Goal: Information Seeking & Learning: Learn about a topic

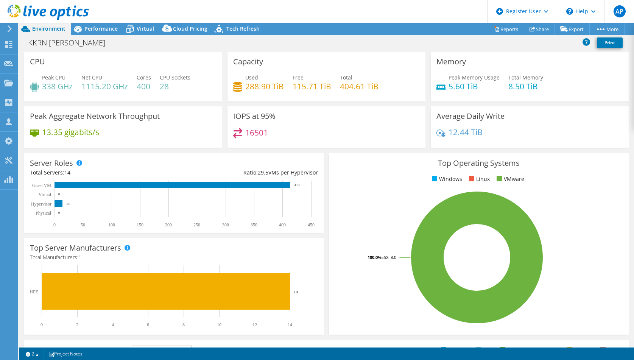
select select "USD"
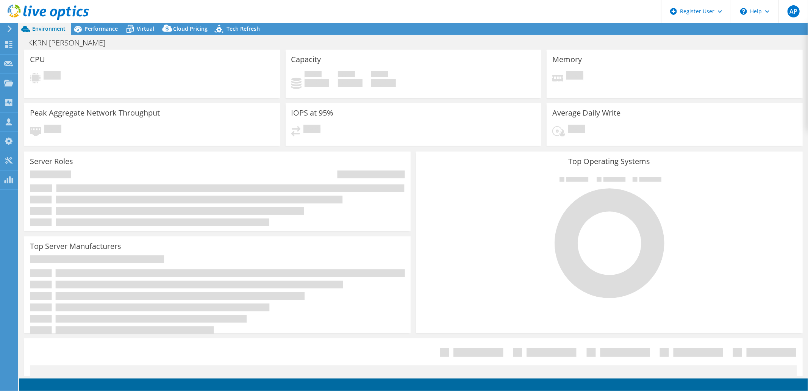
select select "USD"
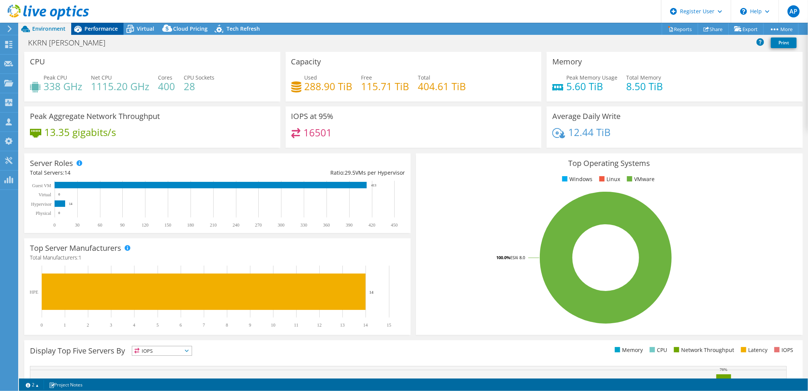
click at [100, 29] on span "Performance" at bounding box center [100, 28] width 33 height 7
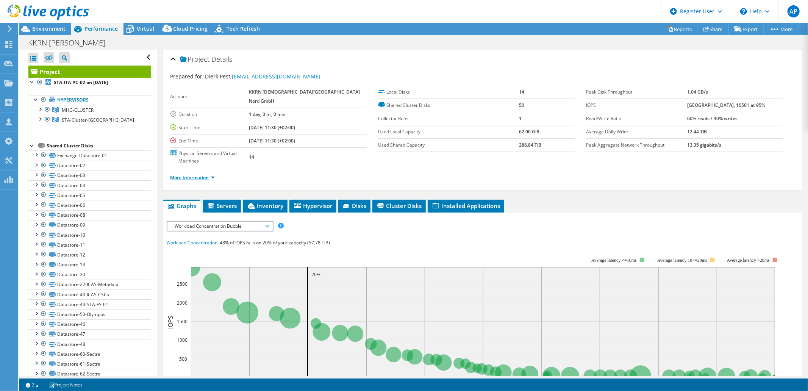
click at [203, 178] on link "More Information" at bounding box center [192, 177] width 44 height 6
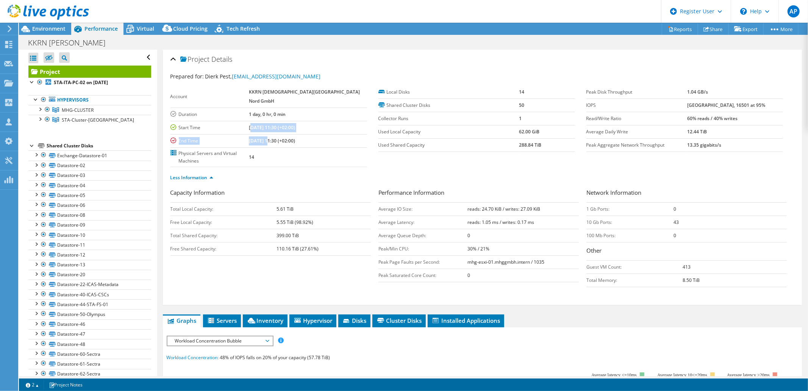
drag, startPoint x: 264, startPoint y: 125, endPoint x: 277, endPoint y: 140, distance: 19.4
click at [277, 140] on tbody "Account KKRN [DEMOGRAPHIC_DATA][GEOGRAPHIC_DATA] Nord GmbH Duration 1 day, 0 hr…" at bounding box center [268, 126] width 197 height 81
click at [277, 140] on b "[DATE] 11:30 (+02:00)" at bounding box center [272, 141] width 46 height 6
drag, startPoint x: 516, startPoint y: 145, endPoint x: 539, endPoint y: 145, distance: 22.7
click at [539, 145] on td "288.84 TiB" at bounding box center [547, 144] width 56 height 13
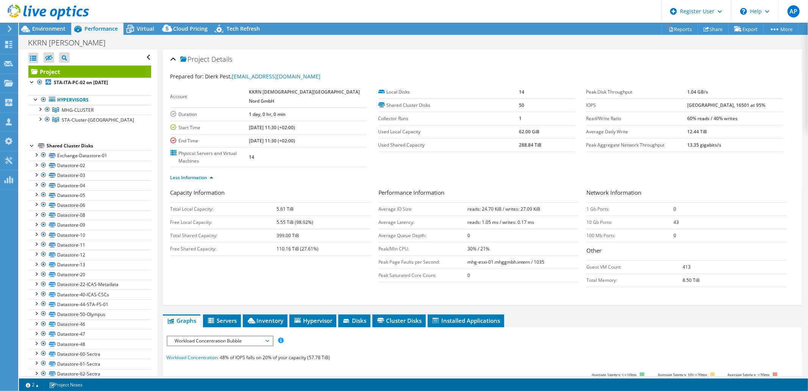
drag, startPoint x: 539, startPoint y: 145, endPoint x: 558, endPoint y: 188, distance: 47.2
click at [558, 188] on h3 "Performance Information" at bounding box center [478, 193] width 200 height 10
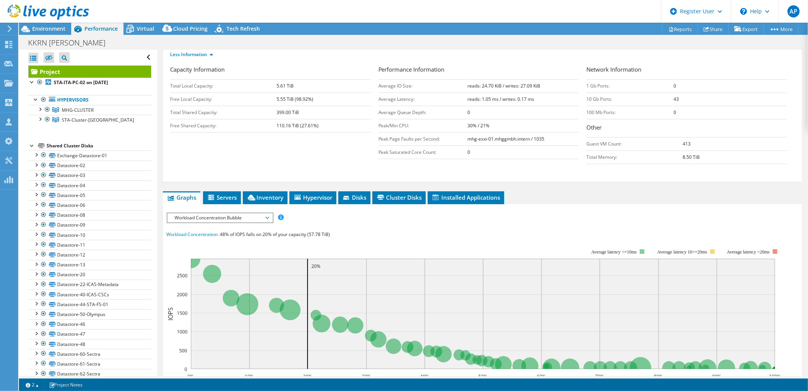
scroll to position [126, 0]
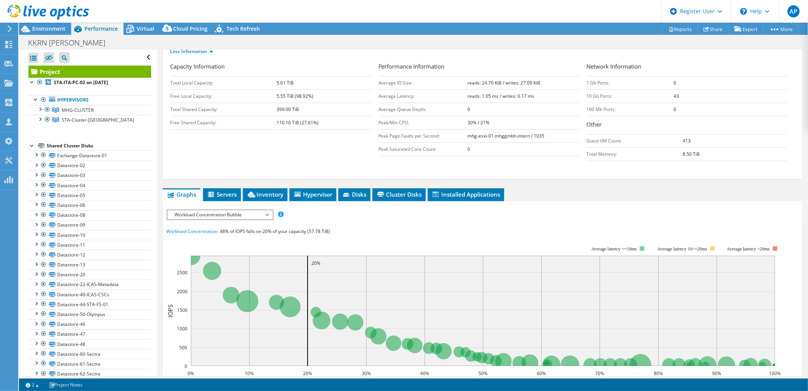
click at [264, 214] on span "Workload Concentration Bubble" at bounding box center [219, 214] width 97 height 9
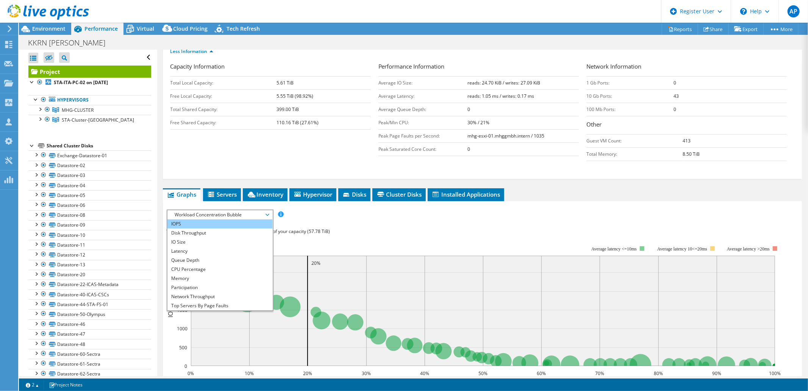
click at [191, 222] on li "IOPS" at bounding box center [219, 223] width 105 height 9
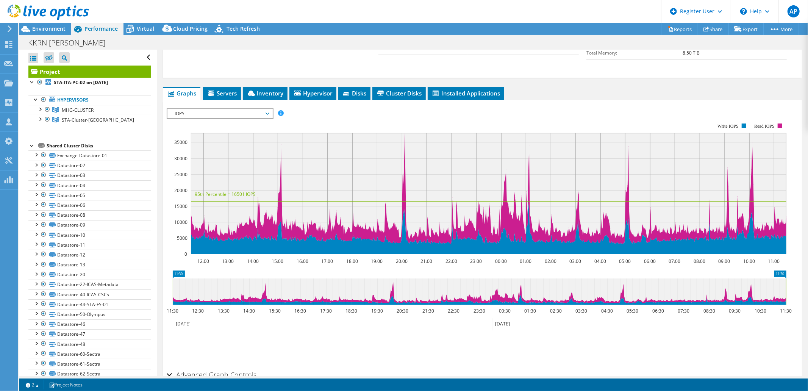
scroll to position [252, 0]
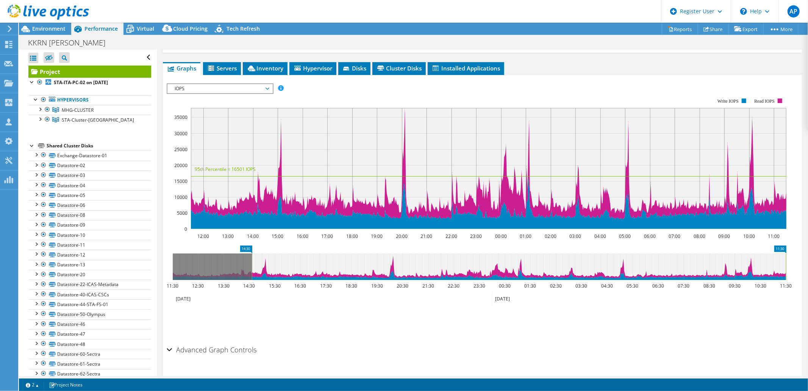
drag, startPoint x: 172, startPoint y: 273, endPoint x: 252, endPoint y: 270, distance: 79.2
click at [252, 270] on rect at bounding box center [251, 266] width 3 height 27
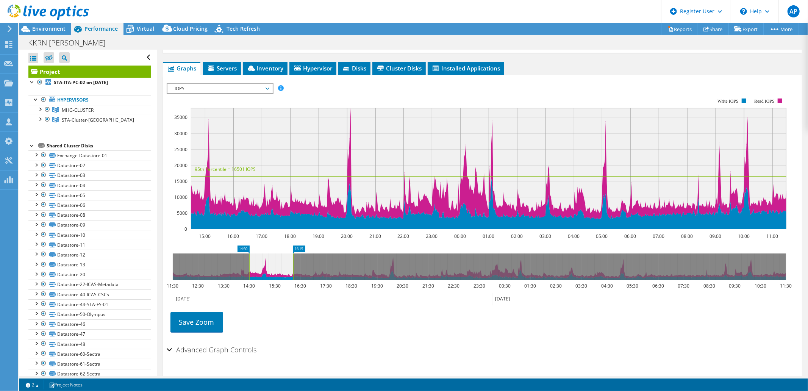
drag, startPoint x: 786, startPoint y: 260, endPoint x: 293, endPoint y: 260, distance: 492.8
click at [293, 260] on rect at bounding box center [293, 266] width 3 height 27
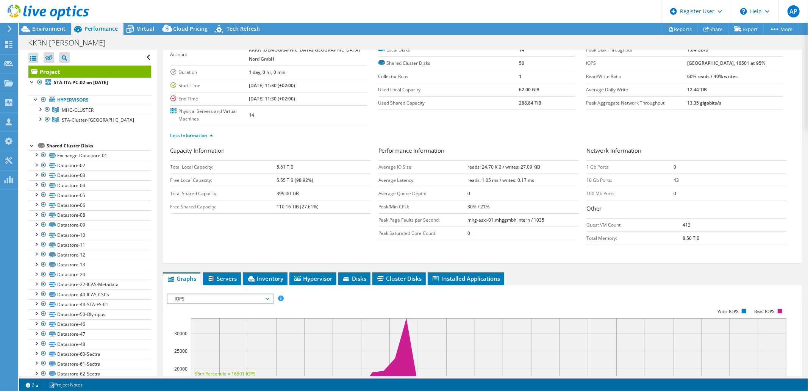
scroll to position [0, 0]
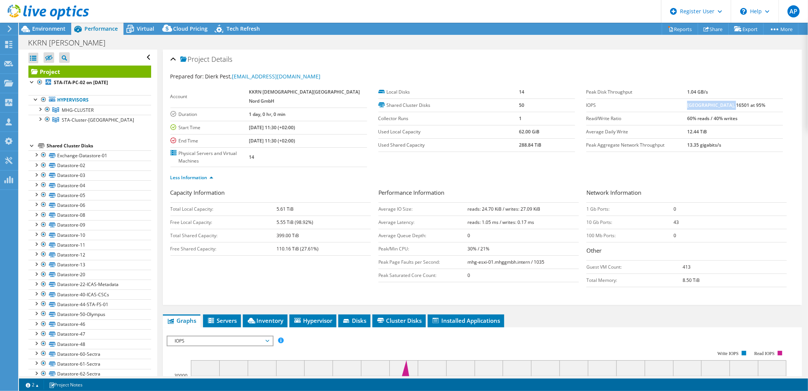
drag, startPoint x: 693, startPoint y: 105, endPoint x: 737, endPoint y: 104, distance: 43.6
click at [737, 104] on b "[GEOGRAPHIC_DATA], 16501 at 95%" at bounding box center [726, 105] width 78 height 6
click at [736, 104] on b "[GEOGRAPHIC_DATA], 16501 at 95%" at bounding box center [726, 105] width 78 height 6
click at [715, 113] on td "60% reads / 40% writes" at bounding box center [735, 118] width 96 height 13
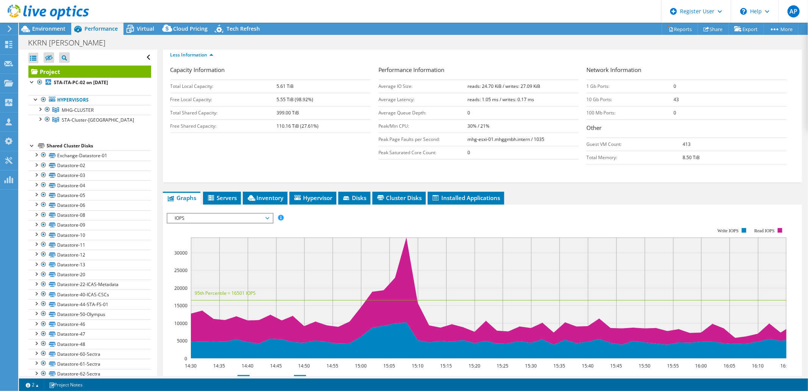
scroll to position [168, 0]
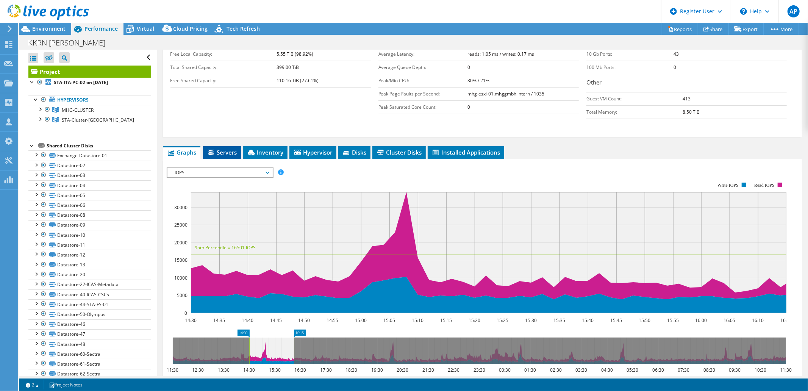
click at [224, 148] on span "Servers" at bounding box center [222, 152] width 30 height 8
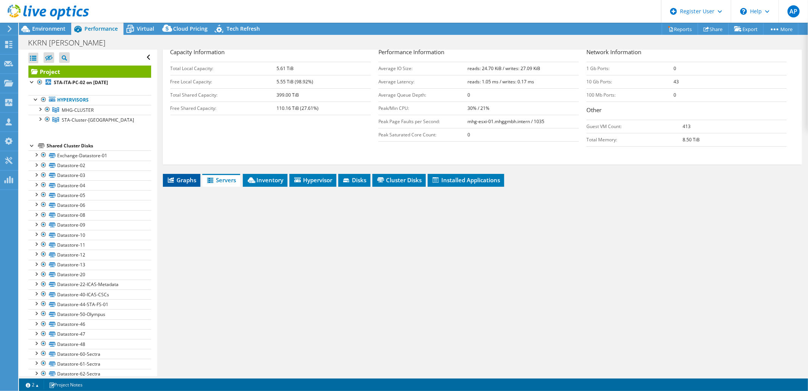
click at [184, 177] on span "Graphs" at bounding box center [182, 180] width 30 height 8
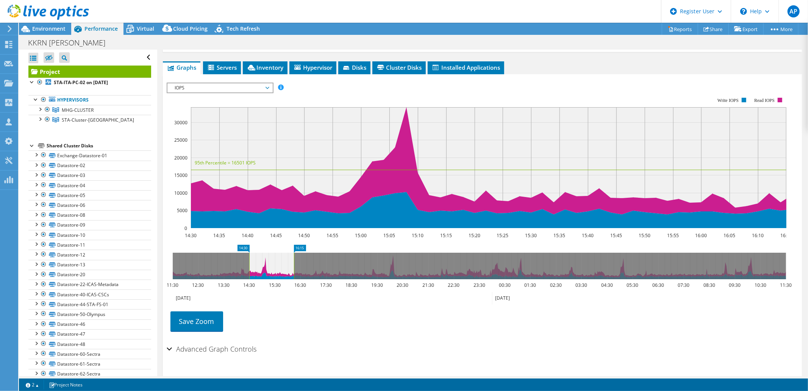
scroll to position [269, 0]
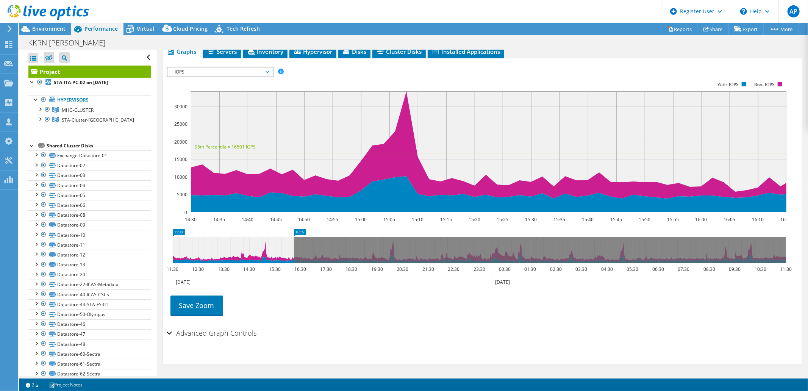
drag, startPoint x: 248, startPoint y: 236, endPoint x: 146, endPoint y: 233, distance: 102.3
click at [146, 233] on div "Open All Close All Hide Excluded Nodes Project Tree Filter" at bounding box center [413, 213] width 789 height 327
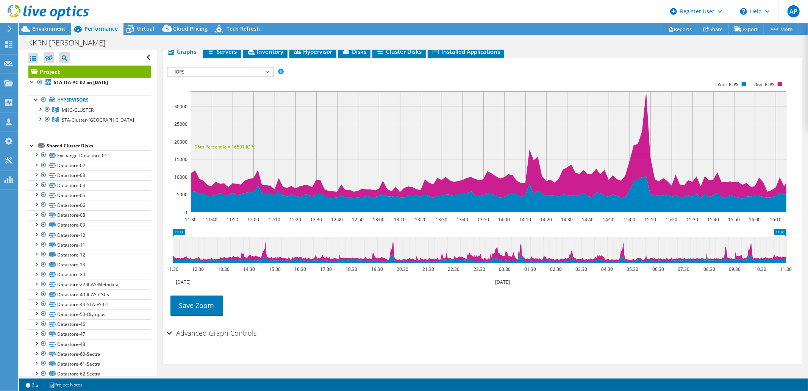
drag, startPoint x: 294, startPoint y: 236, endPoint x: 808, endPoint y: 205, distance: 514.9
click at [808, 205] on article "Project Details Prepared for: Dierk Pest, [EMAIL_ADDRESS][DOMAIN_NAME] Account …" at bounding box center [482, 213] width 651 height 327
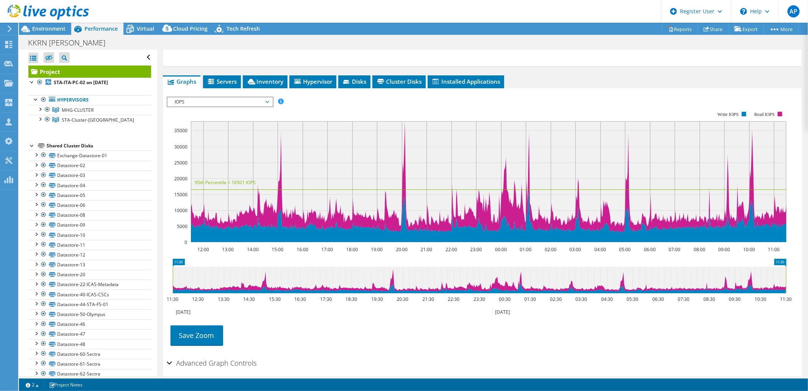
scroll to position [227, 0]
